Goal: Task Accomplishment & Management: Manage account settings

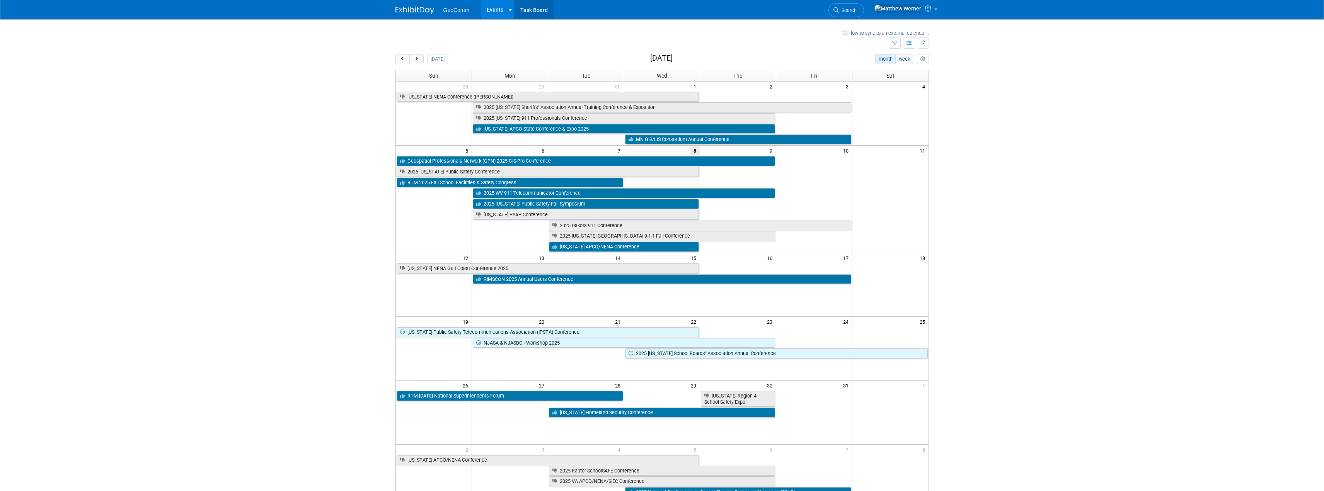
click at [534, 13] on link "Task Board" at bounding box center [533, 9] width 39 height 19
click at [400, 58] on span "prev" at bounding box center [403, 59] width 6 height 5
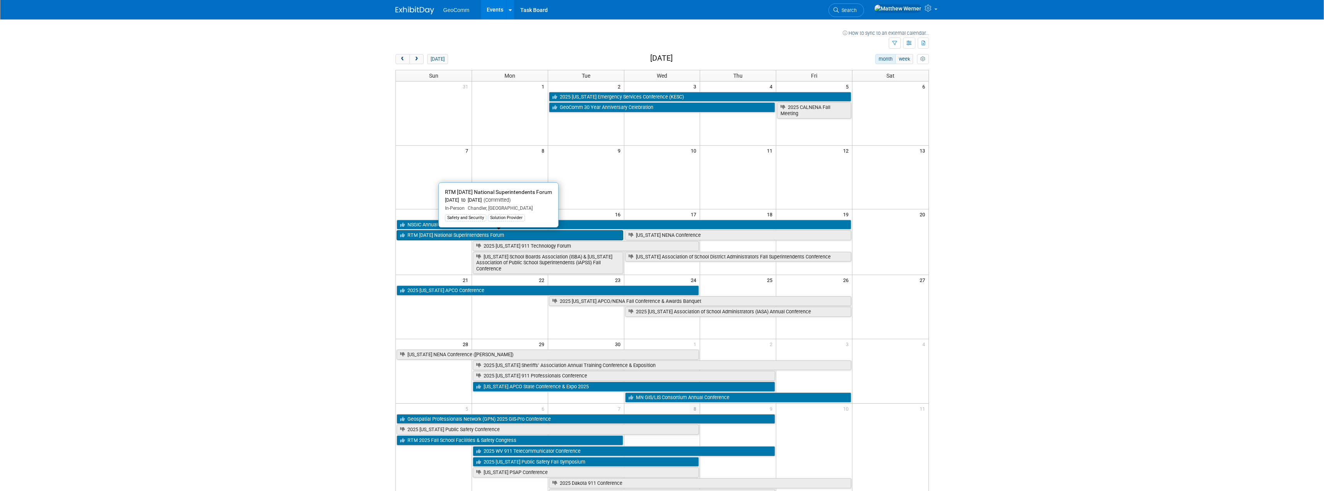
click at [499, 235] on link "RTM [DATE] National Superintendents Forum" at bounding box center [510, 235] width 227 height 10
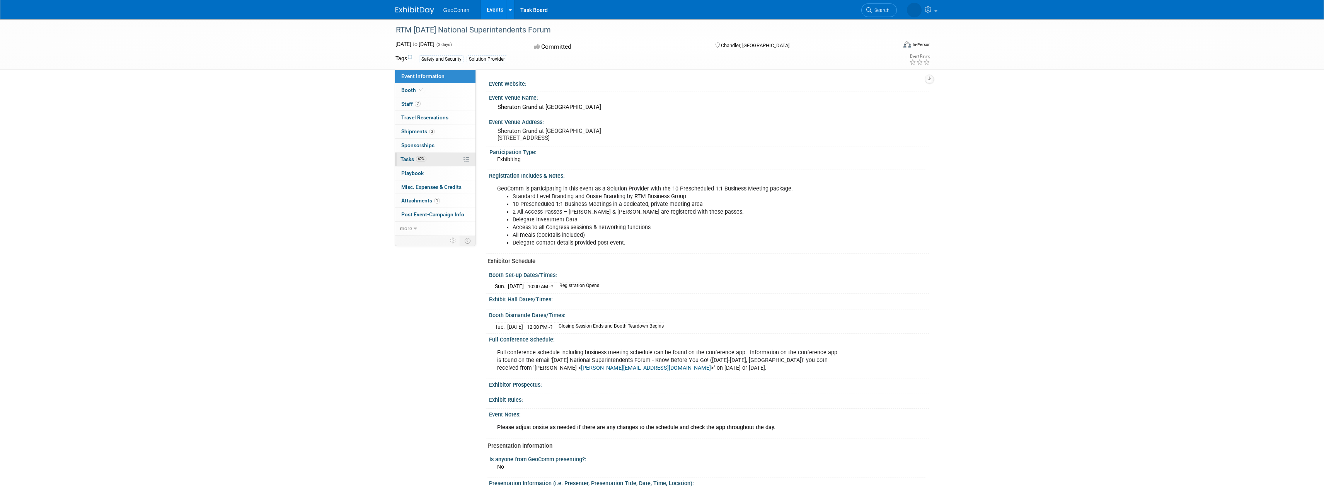
click at [417, 160] on span "62%" at bounding box center [421, 159] width 10 height 6
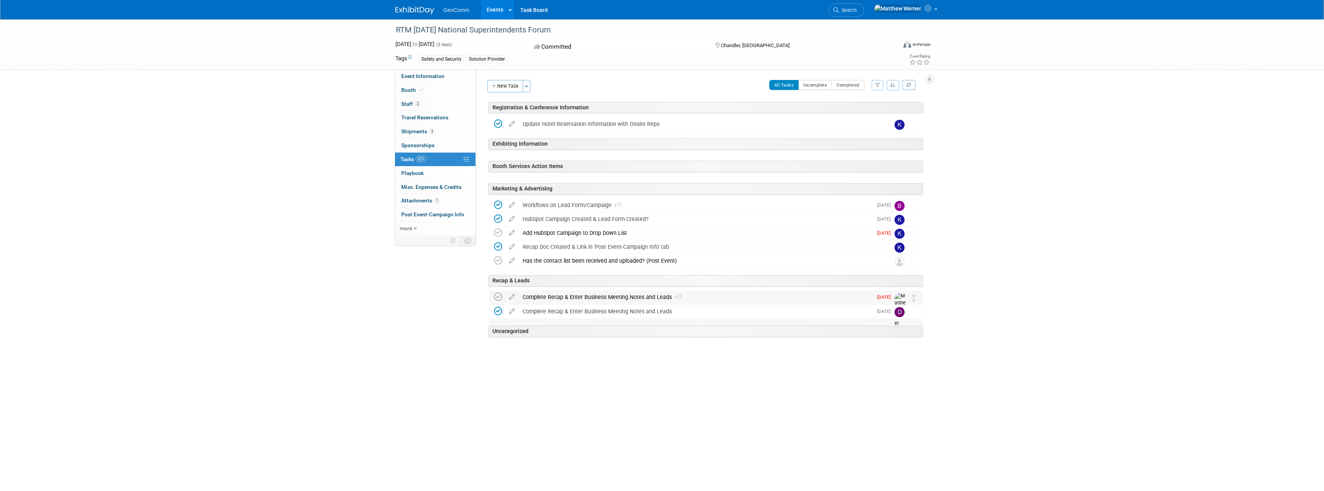
click at [497, 298] on icon at bounding box center [498, 297] width 8 height 8
